Goal: Information Seeking & Learning: Check status

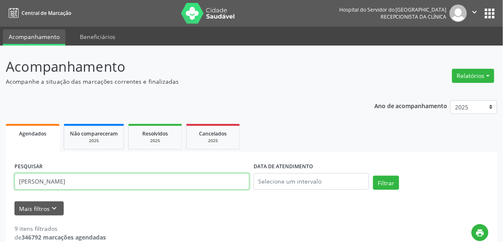
click at [193, 180] on input "[PERSON_NAME]" at bounding box center [131, 181] width 235 height 17
type input "[PERSON_NAME]"
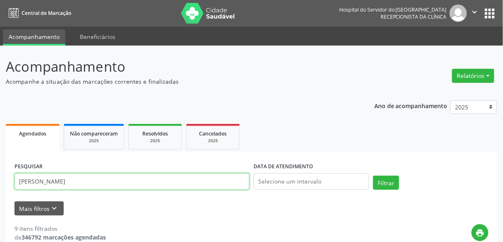
click at [373, 176] on button "Filtrar" at bounding box center [386, 183] width 26 height 14
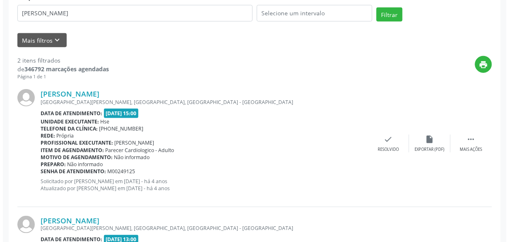
scroll to position [266, 0]
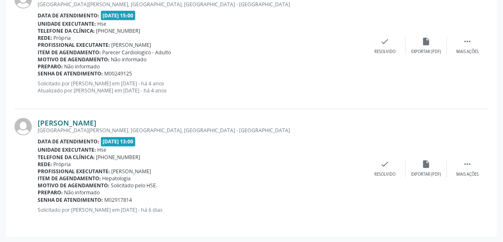
click at [96, 126] on link "[PERSON_NAME]" at bounding box center [67, 122] width 59 height 9
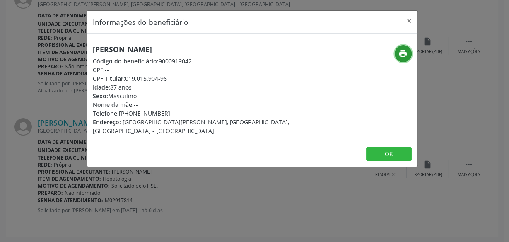
click at [405, 48] on button "print" at bounding box center [402, 53] width 17 height 17
click at [30, 73] on div "Informações do beneficiário × [PERSON_NAME] Código do beneficiário: 9000919042 …" at bounding box center [254, 121] width 509 height 242
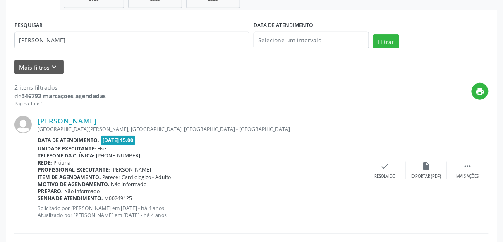
scroll to position [141, 0]
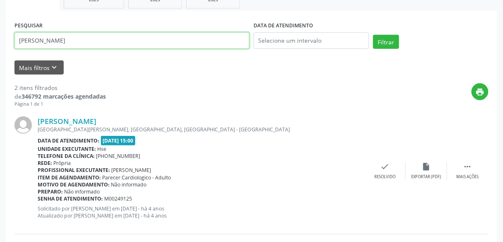
click at [101, 42] on input "[PERSON_NAME]" at bounding box center [131, 40] width 235 height 17
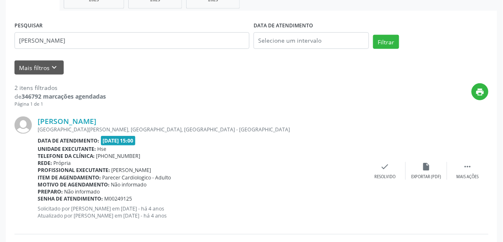
click at [106, 72] on div "Mais filtros keyboard_arrow_down" at bounding box center [251, 67] width 478 height 14
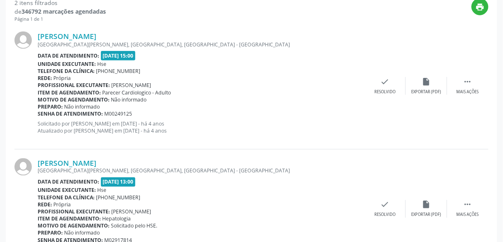
scroll to position [226, 0]
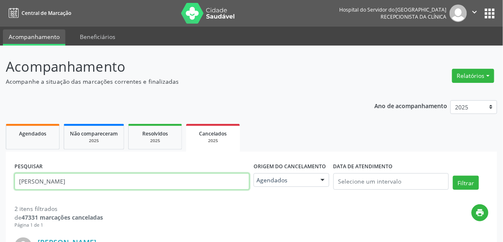
click at [186, 184] on input "[PERSON_NAME]" at bounding box center [131, 181] width 235 height 17
paste input "[PERSON_NAME]"
type input "[PERSON_NAME]"
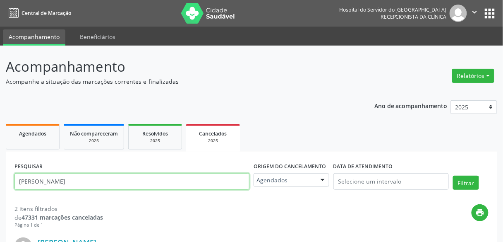
click at [453, 176] on button "Filtrar" at bounding box center [466, 183] width 26 height 14
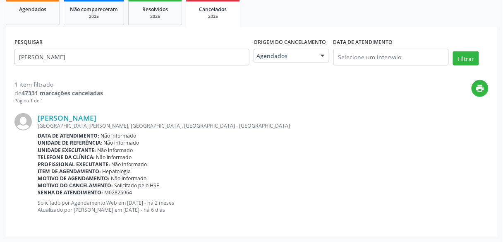
scroll to position [124, 0]
click at [147, 33] on div "PESQUISAR francisco caetano santiago Origem do cancelamento Agendados Na fila A…" at bounding box center [252, 131] width 492 height 209
drag, startPoint x: 147, startPoint y: 33, endPoint x: 151, endPoint y: 26, distance: 8.5
click at [151, 26] on div "Agendados Não compareceram 2025 Resolvidos 2025 Cancelados 2025 PESQUISAR franc…" at bounding box center [252, 117] width 492 height 239
click at [151, 26] on ul "Agendados Não compareceram 2025 Resolvidos 2025 Cancelados 2025" at bounding box center [252, 13] width 492 height 30
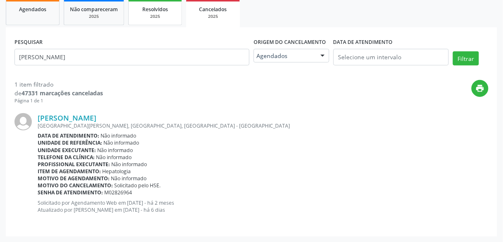
click at [154, 21] on link "Resolvidos 2025" at bounding box center [155, 13] width 54 height 26
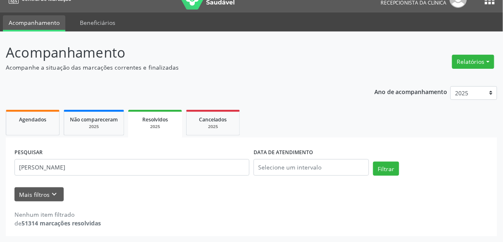
scroll to position [14, 0]
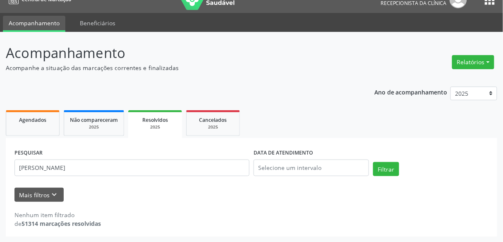
click at [168, 144] on div "PESQUISAR aldemiro mendes da silva DATA DE ATENDIMENTO Filtrar UNIDADE EXECUTAN…" at bounding box center [252, 187] width 492 height 99
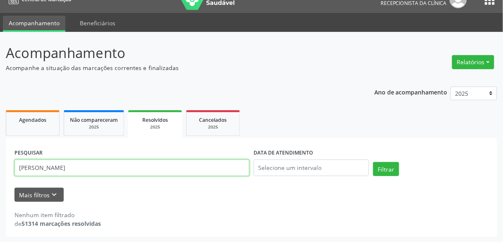
click at [164, 159] on input "aldemiro mendes da silva" at bounding box center [131, 167] width 235 height 17
paste input "[PERSON_NAME]"
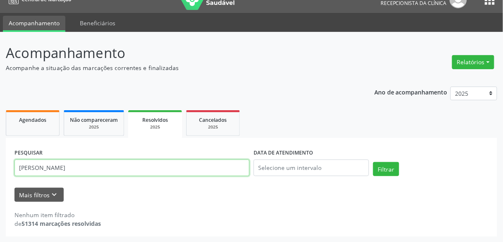
type input "[PERSON_NAME]"
click at [373, 162] on button "Filtrar" at bounding box center [386, 169] width 26 height 14
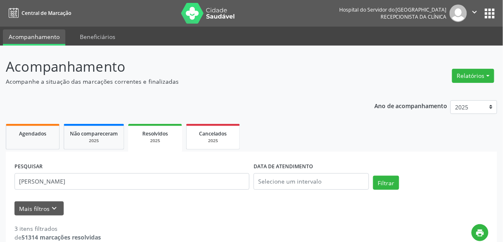
scroll to position [0, 0]
click at [206, 135] on span "Cancelados" at bounding box center [214, 133] width 28 height 7
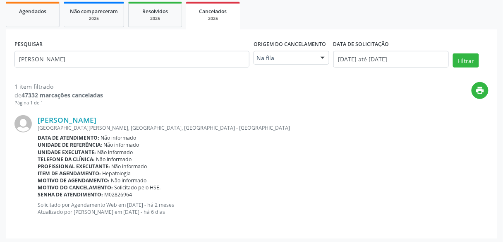
scroll to position [124, 0]
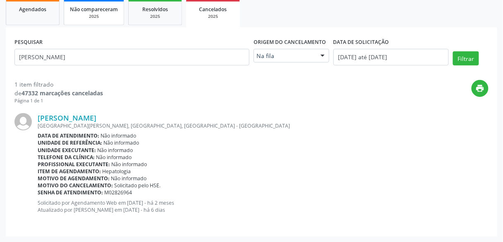
click at [109, 21] on link "Não compareceram 2025" at bounding box center [94, 13] width 60 height 26
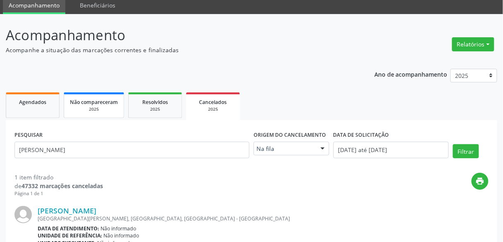
select select "8"
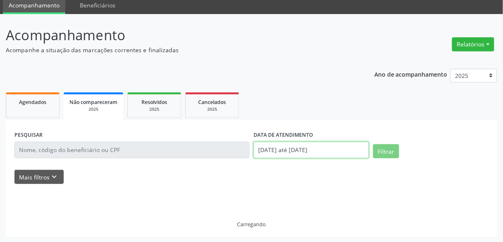
scroll to position [65, 0]
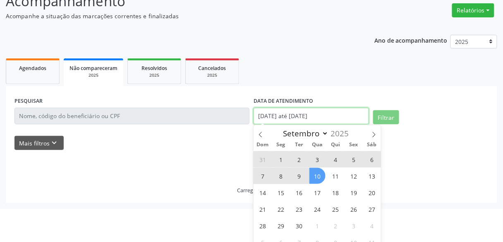
click at [300, 147] on body "Central de Marcação Hospital do Servidor do Estado Hse Recepcionista da clínica…" at bounding box center [251, 56] width 503 height 242
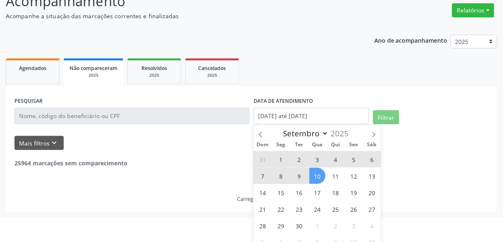
click at [313, 173] on span "10" at bounding box center [318, 176] width 16 height 16
type input "10/09/2025"
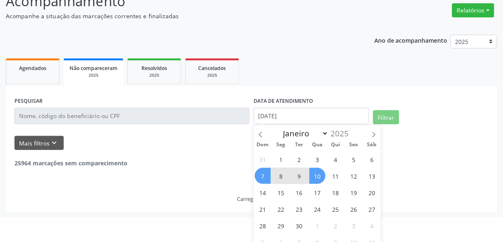
click at [263, 181] on span "7" at bounding box center [263, 176] width 16 height 16
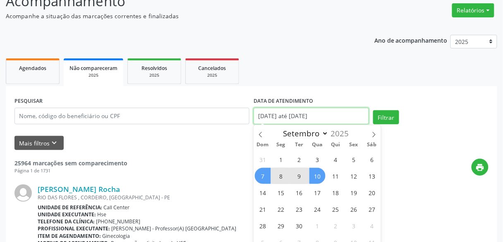
click at [288, 121] on input "07/09/2025 até 10/09/2025" at bounding box center [311, 116] width 115 height 17
click at [306, 179] on span "9" at bounding box center [299, 176] width 16 height 16
type input "09/09/2025"
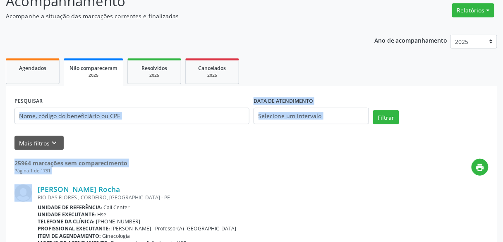
drag, startPoint x: 195, startPoint y: 171, endPoint x: 207, endPoint y: 96, distance: 75.6
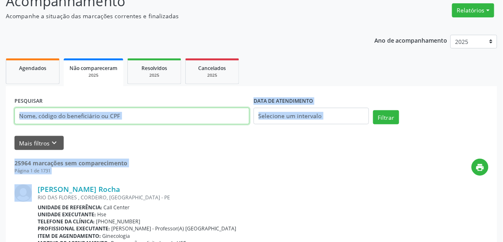
click at [202, 113] on input "text" at bounding box center [131, 116] width 235 height 17
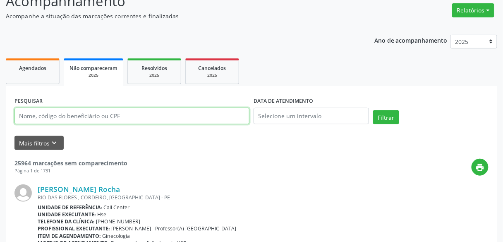
click at [202, 113] on input "text" at bounding box center [131, 116] width 235 height 17
paste input "[PERSON_NAME]"
type input "[PERSON_NAME]"
click at [373, 110] on button "Filtrar" at bounding box center [386, 117] width 26 height 14
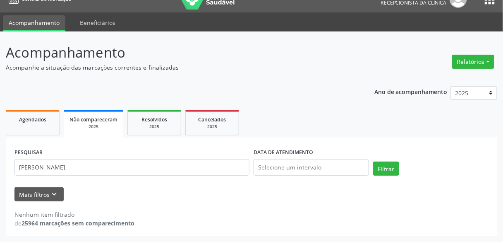
scroll to position [14, 0]
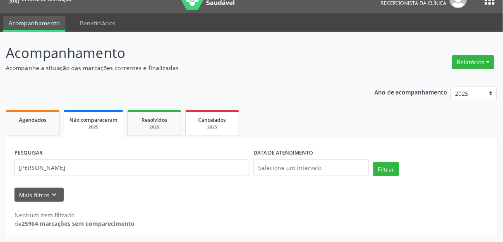
click at [195, 114] on link "Cancelados 2025" at bounding box center [212, 123] width 54 height 26
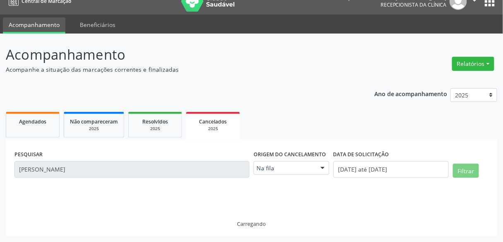
scroll to position [0, 0]
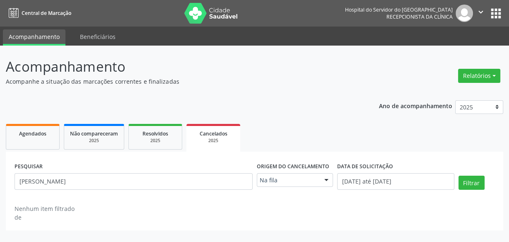
drag, startPoint x: 310, startPoint y: 186, endPoint x: 313, endPoint y: 178, distance: 9.0
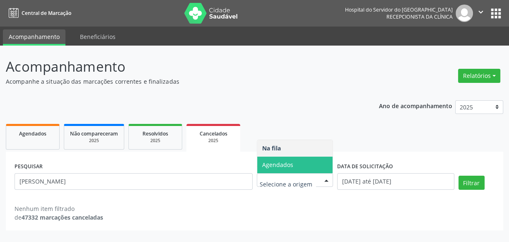
click at [315, 158] on span "Agendados" at bounding box center [295, 164] width 76 height 17
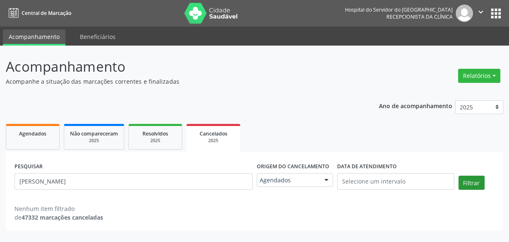
drag, startPoint x: 490, startPoint y: 178, endPoint x: 472, endPoint y: 183, distance: 18.5
click at [472, 183] on div "Filtrar" at bounding box center [476, 186] width 40 height 20
click at [472, 183] on button "Filtrar" at bounding box center [471, 183] width 26 height 14
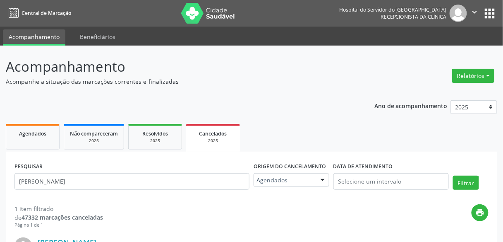
scroll to position [124, 0]
